Goal: Check status

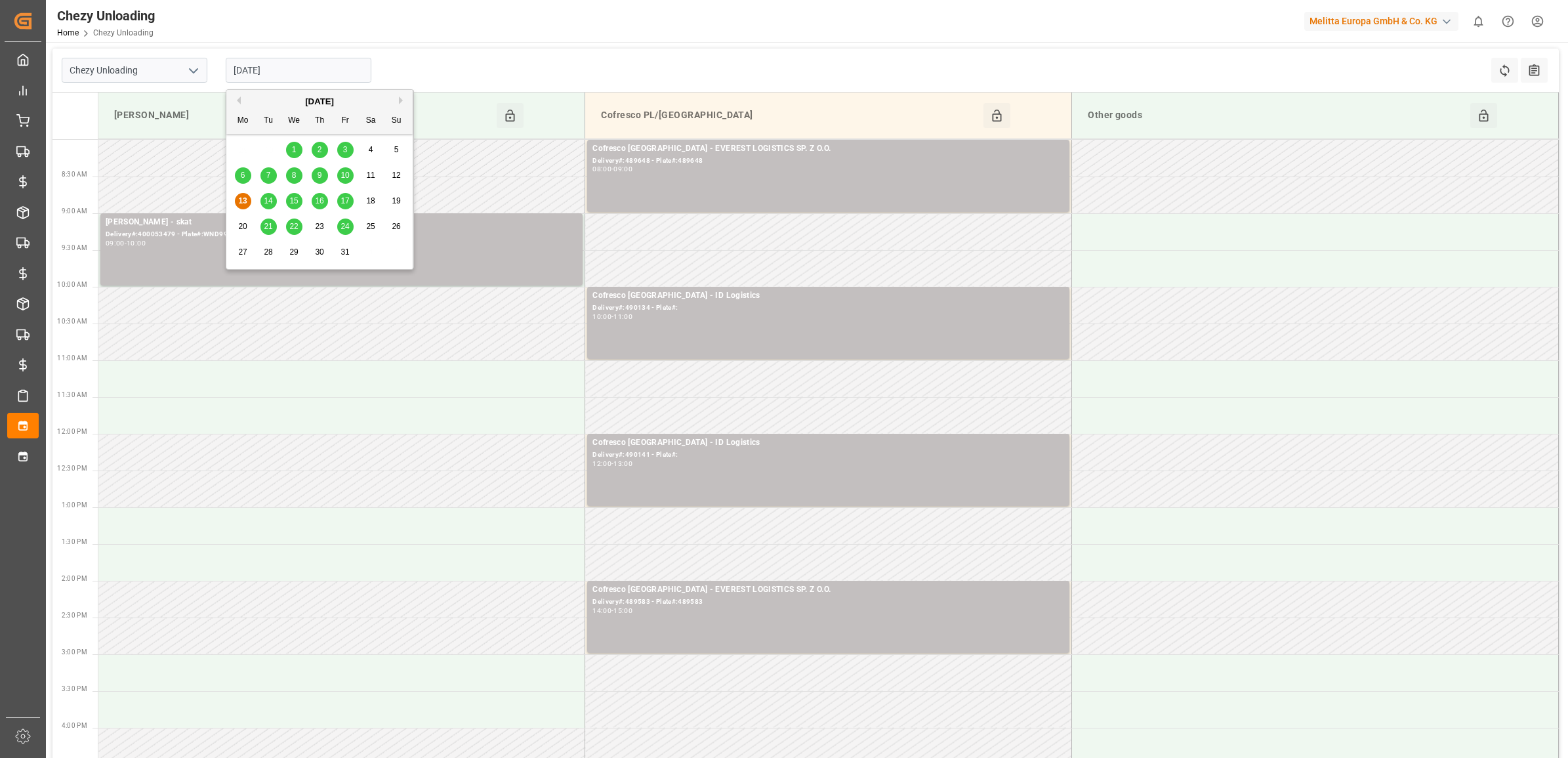
click at [304, 70] on input "[DATE]" at bounding box center [299, 70] width 146 height 25
click at [341, 177] on span "10" at bounding box center [344, 175] width 8 height 9
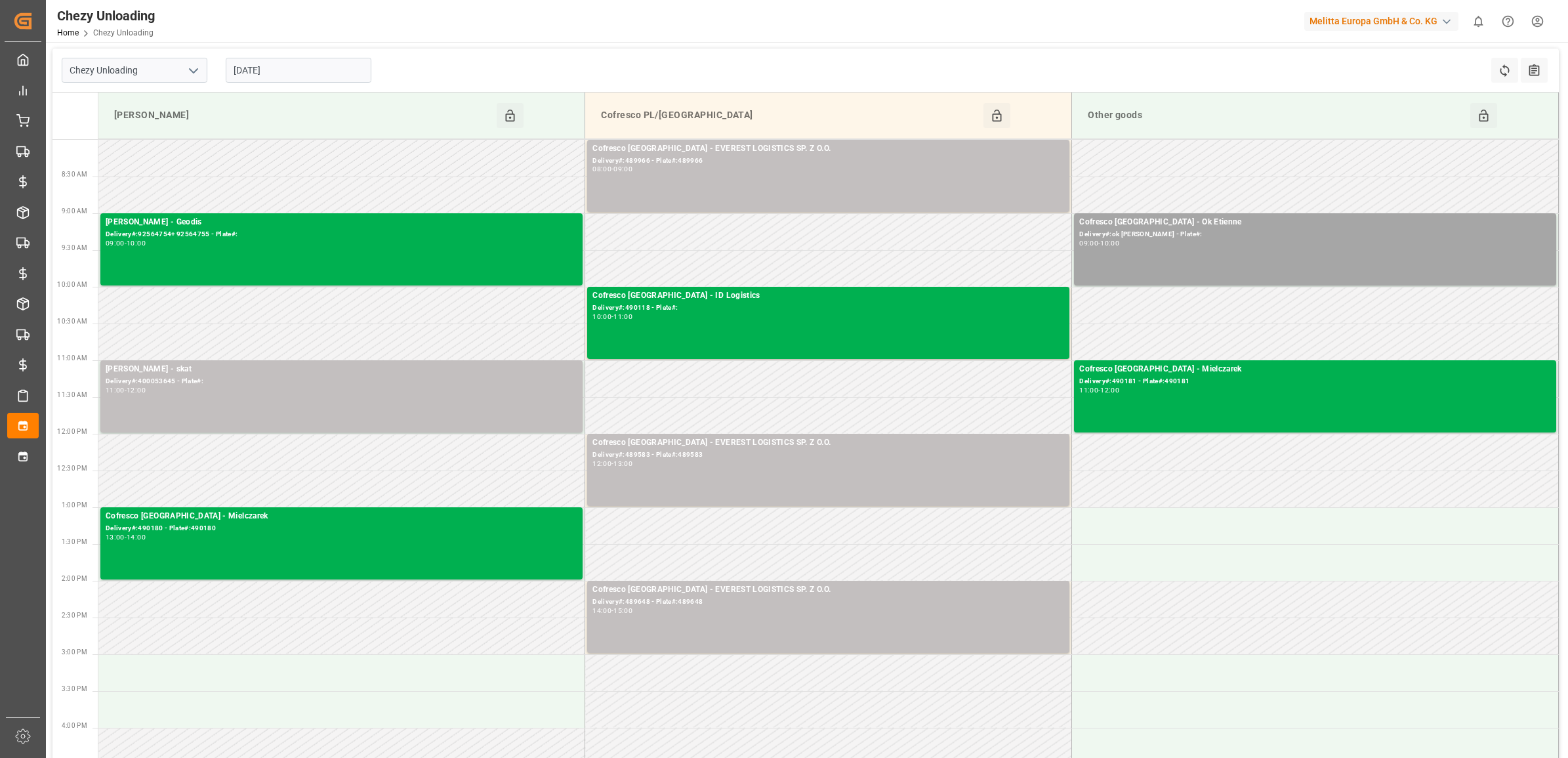
click at [314, 76] on input "[DATE]" at bounding box center [299, 70] width 146 height 25
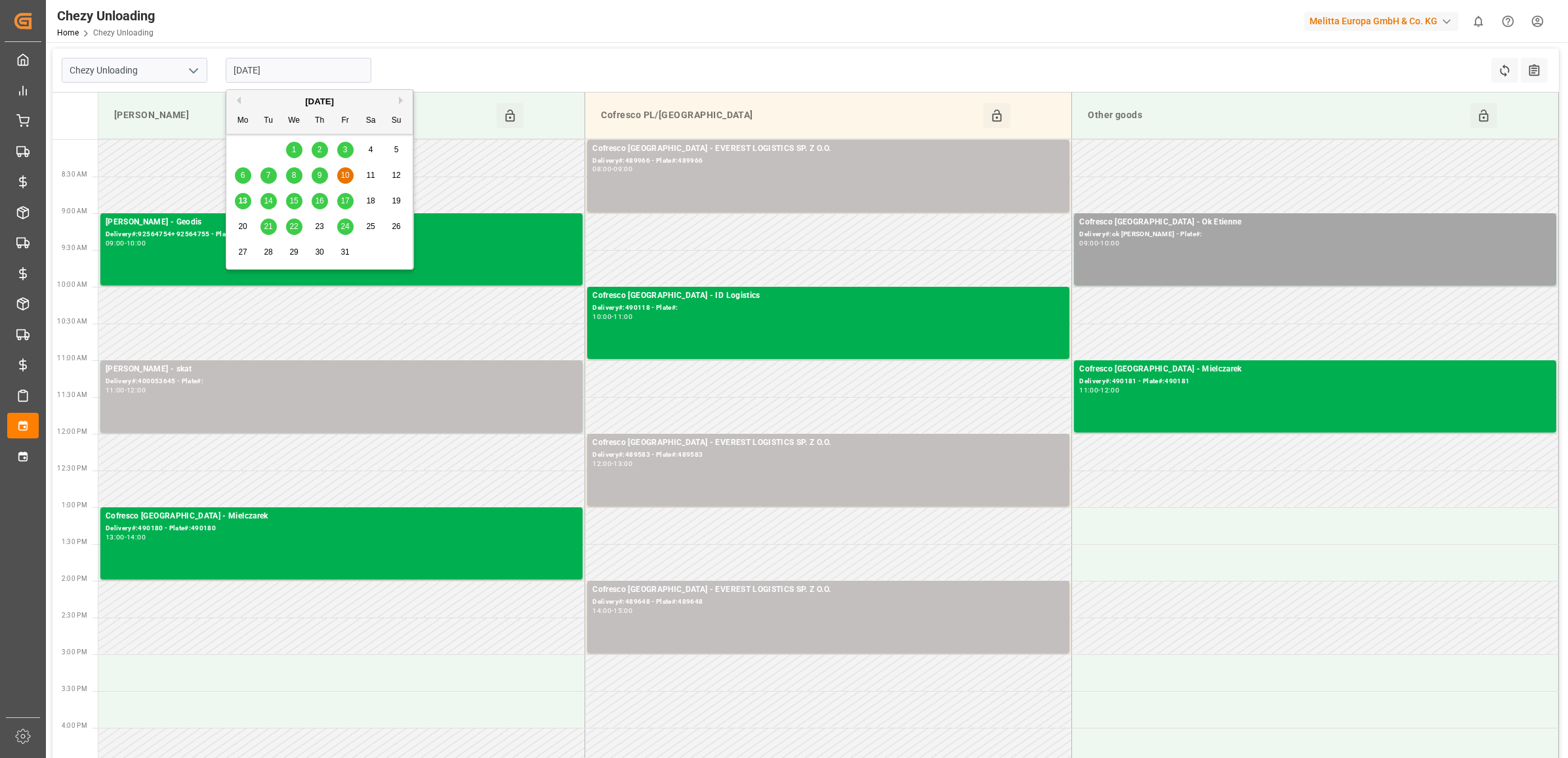
click at [261, 195] on div "14" at bounding box center [268, 201] width 16 height 16
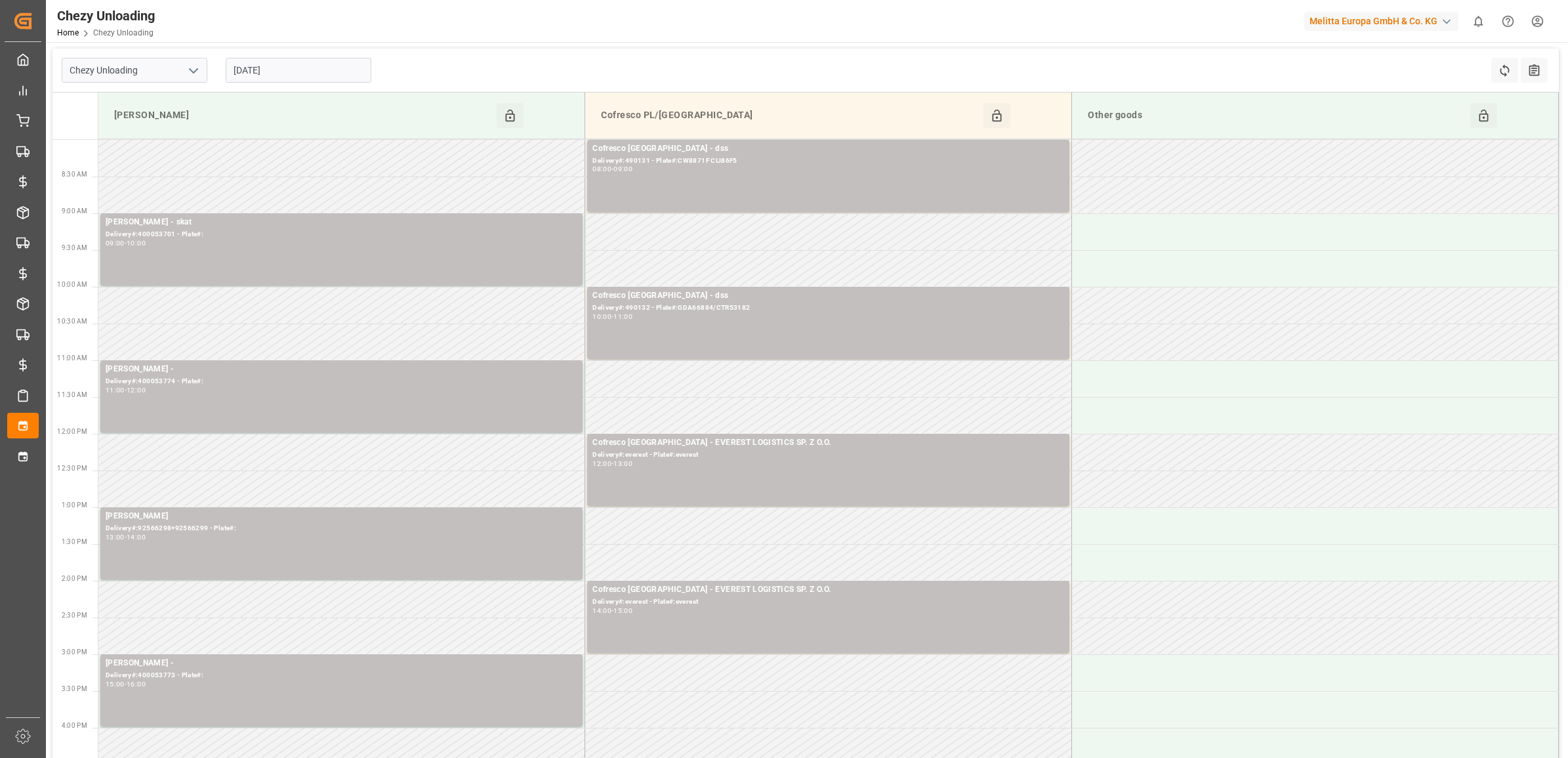
click at [265, 56] on div "[DATE]" at bounding box center [298, 70] width 164 height 43
click at [273, 70] on input "[DATE]" at bounding box center [299, 70] width 146 height 25
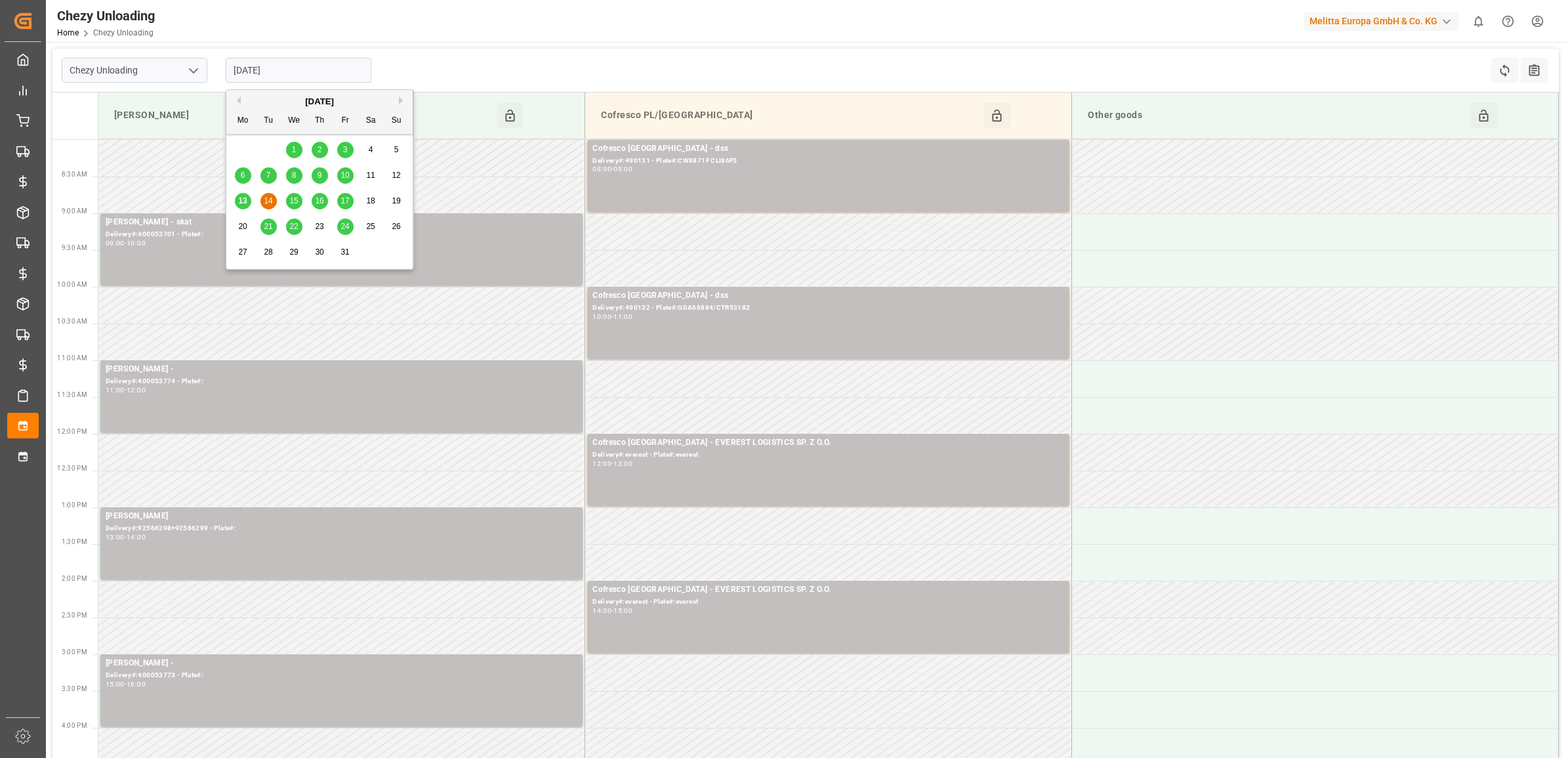
click at [302, 205] on div "15" at bounding box center [294, 201] width 16 height 16
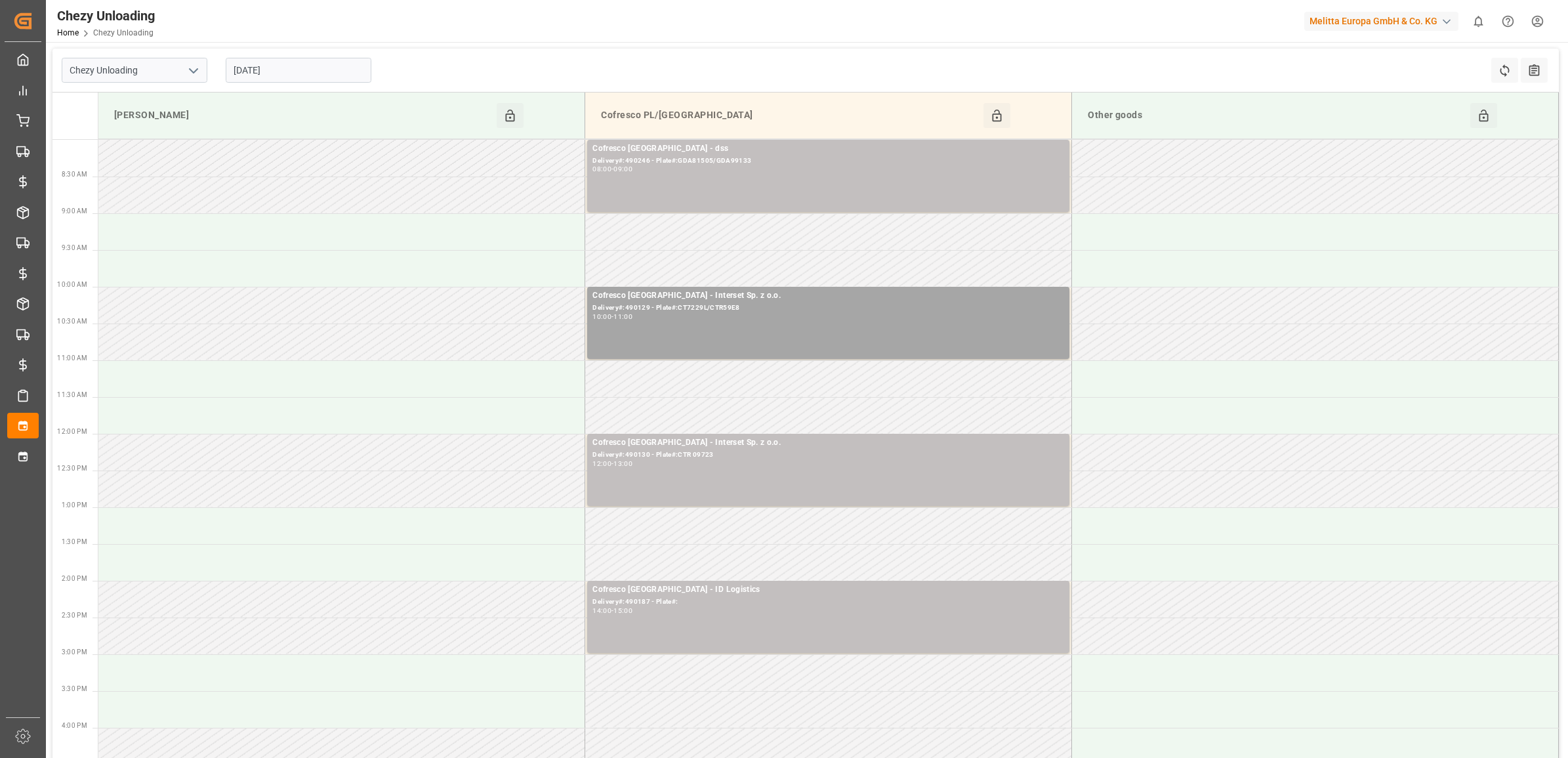
click at [289, 87] on div "[DATE]" at bounding box center [298, 70] width 164 height 43
click at [289, 77] on input "[DATE]" at bounding box center [299, 70] width 146 height 25
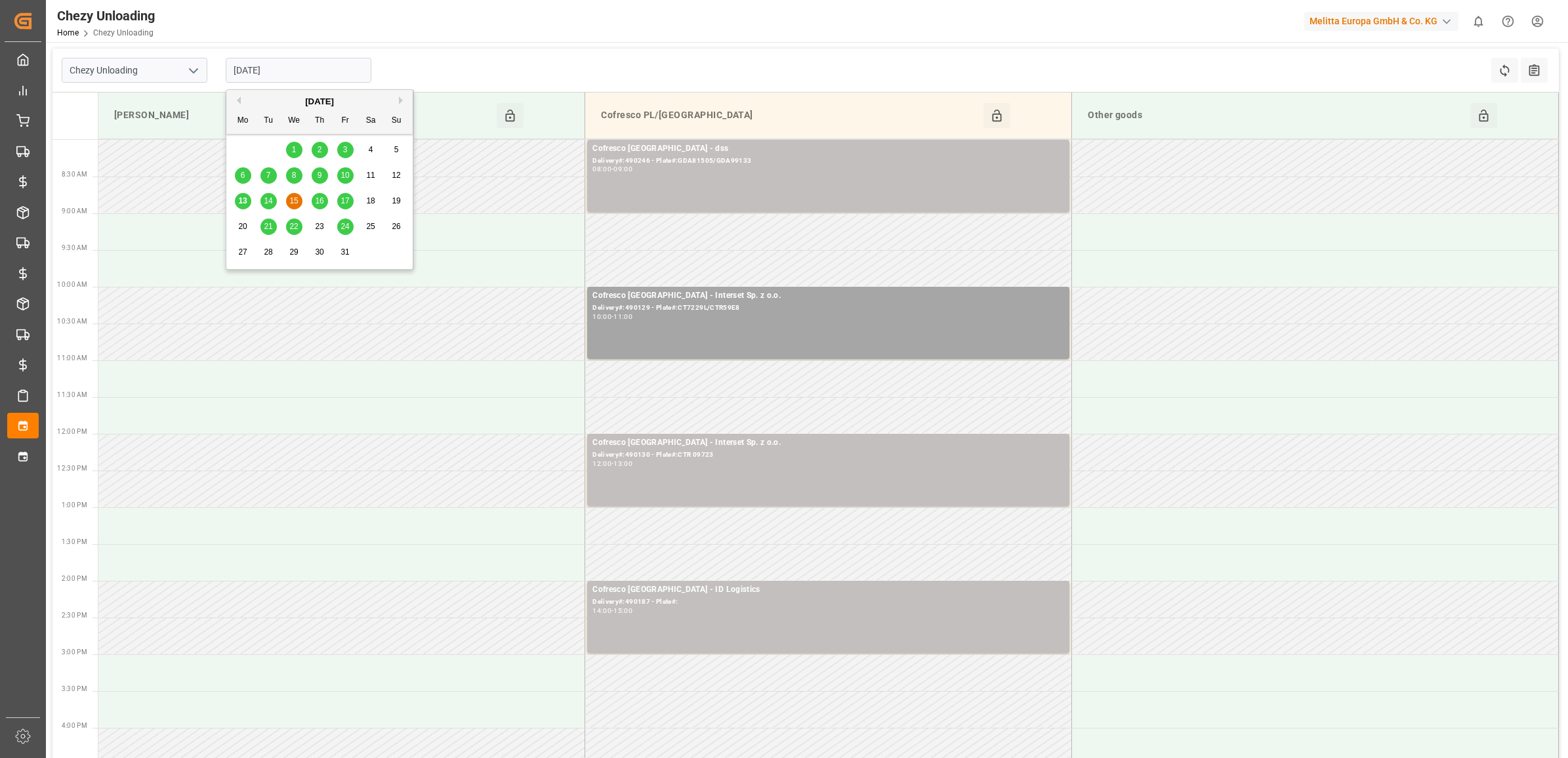
click at [318, 202] on span "16" at bounding box center [319, 200] width 8 height 9
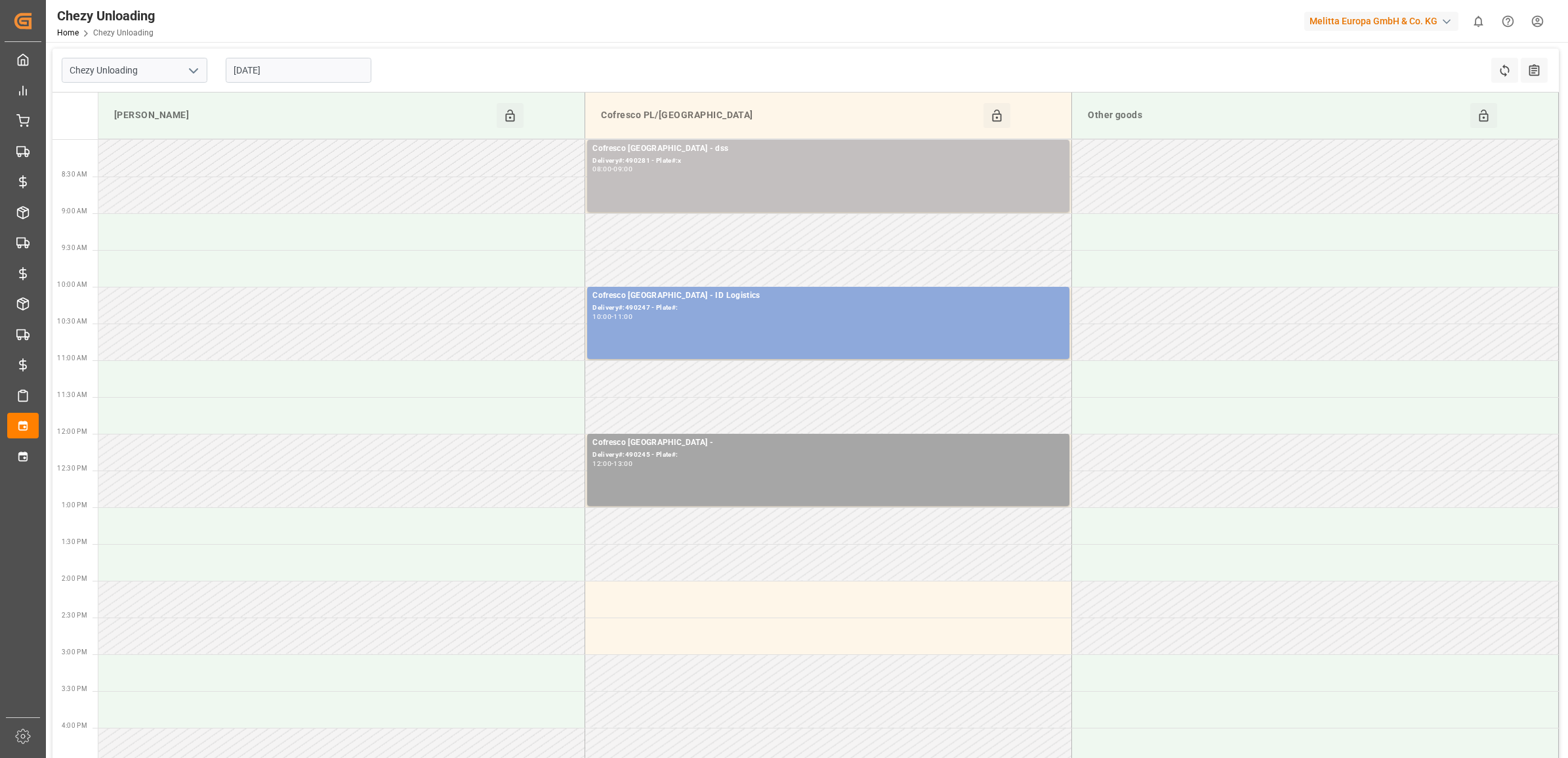
click at [322, 82] on input "[DATE]" at bounding box center [299, 70] width 146 height 25
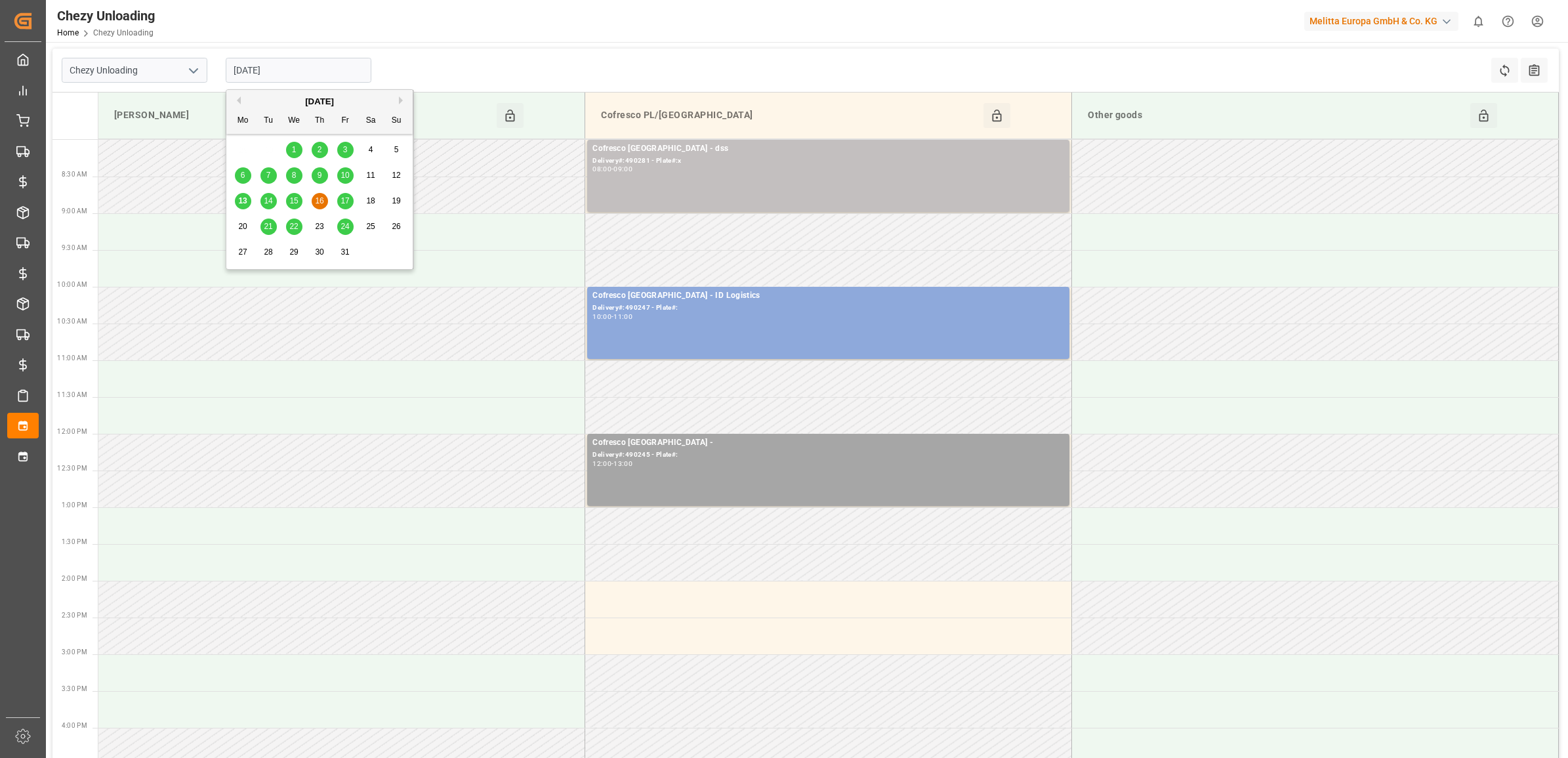
click at [342, 199] on span "17" at bounding box center [344, 200] width 8 height 9
type input "[DATE]"
